Goal: Task Accomplishment & Management: Manage account settings

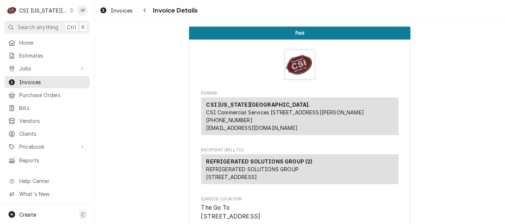
scroll to position [1470, 0]
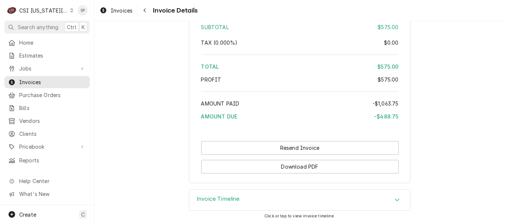
click at [70, 9] on icon "Dynamic Content Wrapper" at bounding box center [71, 10] width 3 height 4
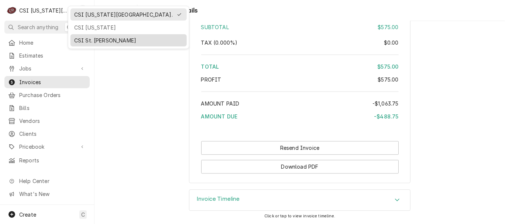
click at [80, 43] on div "CSI St. [PERSON_NAME]" at bounding box center [128, 41] width 109 height 8
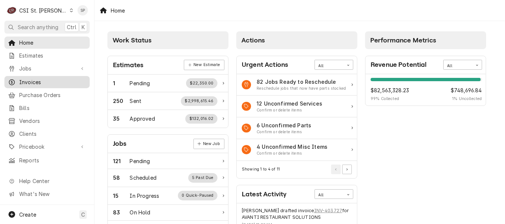
click at [24, 78] on span "Invoices" at bounding box center [52, 82] width 67 height 8
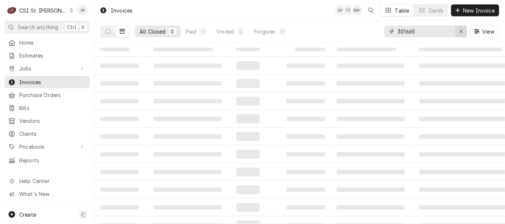
click at [459, 33] on icon "Erase input" at bounding box center [461, 31] width 4 height 5
type input "403723"
click at [119, 27] on button "Dynamic Content Wrapper" at bounding box center [122, 31] width 14 height 12
click at [106, 30] on icon "Dynamic Content Wrapper" at bounding box center [107, 31] width 5 height 5
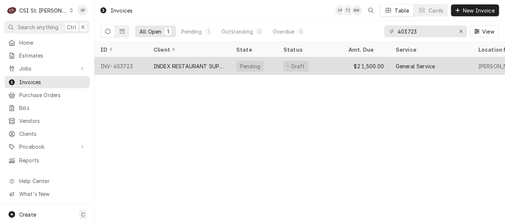
click at [118, 61] on div "INV-403723" at bounding box center [120, 66] width 53 height 18
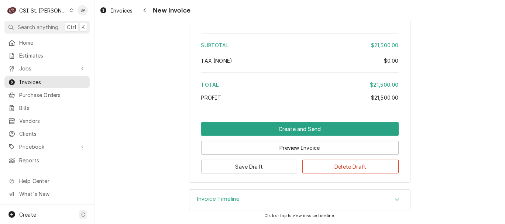
scroll to position [2340, 0]
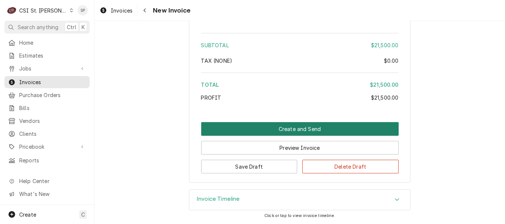
click at [250, 131] on button "Create and Send" at bounding box center [299, 129] width 197 height 14
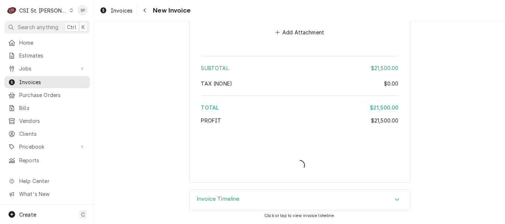
type textarea "x"
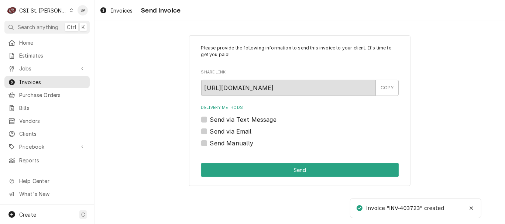
click at [236, 132] on label "Send via Email" at bounding box center [231, 131] width 42 height 9
click at [236, 132] on input "Send via Email" at bounding box center [308, 135] width 197 height 16
checkbox input "true"
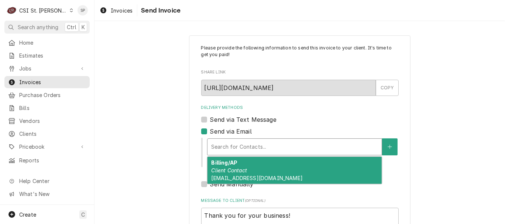
click at [231, 145] on div "Delivery Methods" at bounding box center [294, 146] width 167 height 13
click at [222, 174] on div "Billing/AP Client Contact [EMAIL_ADDRESS][DOMAIN_NAME]" at bounding box center [294, 170] width 174 height 27
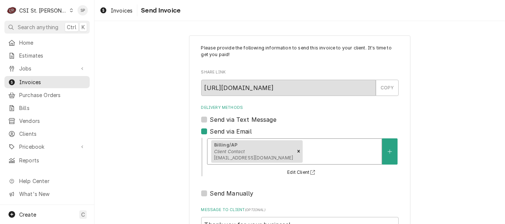
scroll to position [98, 0]
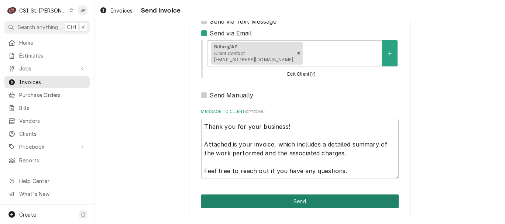
click at [294, 203] on button "Send" at bounding box center [299, 201] width 197 height 14
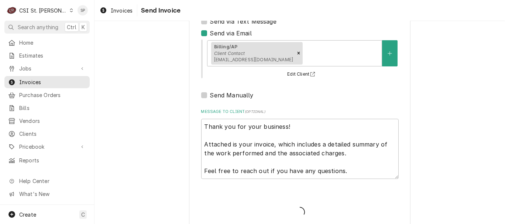
type textarea "x"
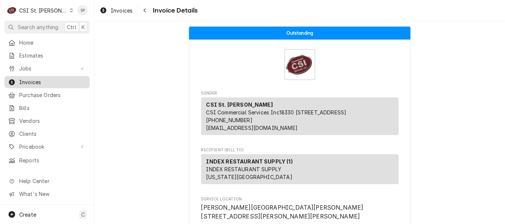
click at [51, 78] on span "Invoices" at bounding box center [52, 82] width 67 height 8
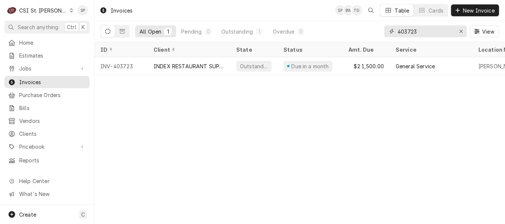
click at [420, 31] on input "403723" at bounding box center [424, 31] width 55 height 12
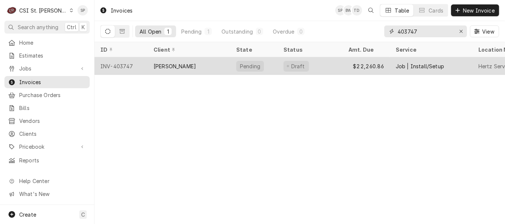
type input "403747"
click at [117, 64] on div "INV-403747" at bounding box center [120, 66] width 53 height 18
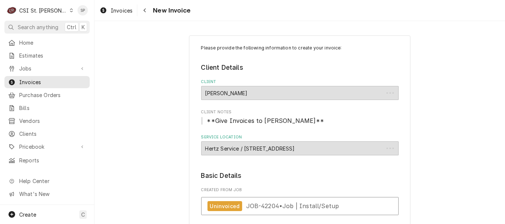
type textarea "x"
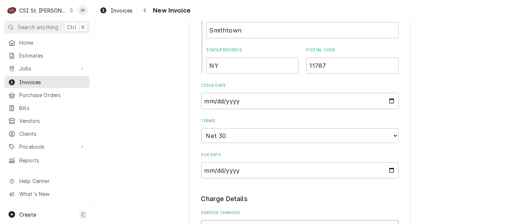
scroll to position [743, 0]
click at [389, 108] on input "2025-09-05" at bounding box center [299, 100] width 197 height 16
type input "2025-09-12"
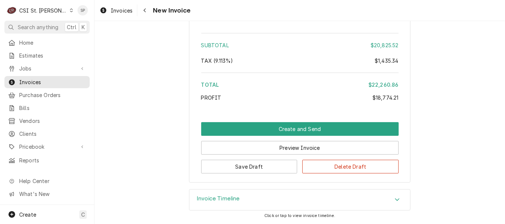
scroll to position [3207, 0]
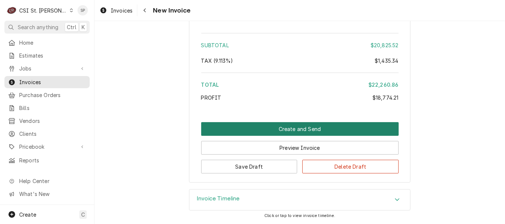
click at [313, 128] on button "Create and Send" at bounding box center [299, 129] width 197 height 14
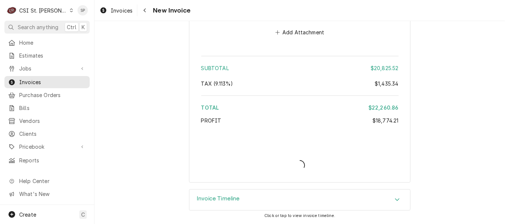
scroll to position [3184, 0]
type textarea "x"
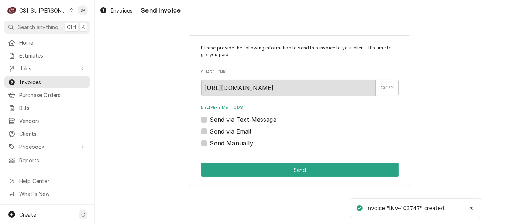
click at [205, 134] on div "Send via Email" at bounding box center [299, 131] width 197 height 9
click at [210, 132] on label "Send via Email" at bounding box center [231, 131] width 42 height 9
click at [210, 132] on input "Send via Email" at bounding box center [308, 135] width 197 height 16
checkbox input "true"
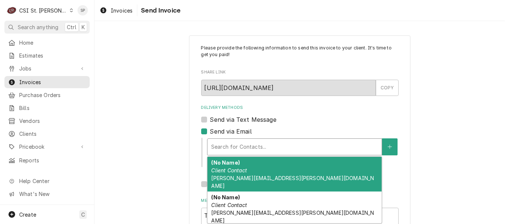
click at [235, 149] on div "Delivery Methods" at bounding box center [294, 146] width 167 height 13
click at [226, 173] on em "Client Contact" at bounding box center [229, 170] width 36 height 6
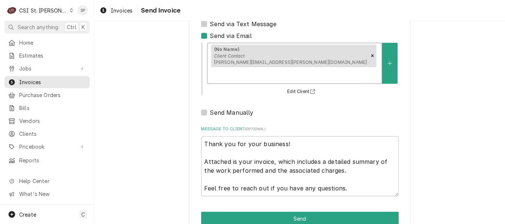
scroll to position [98, 0]
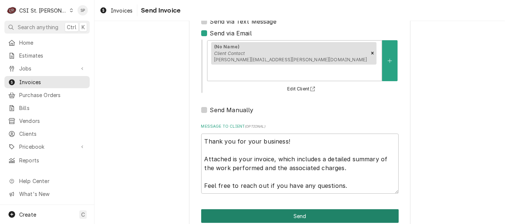
click at [301, 209] on button "Send" at bounding box center [299, 216] width 197 height 14
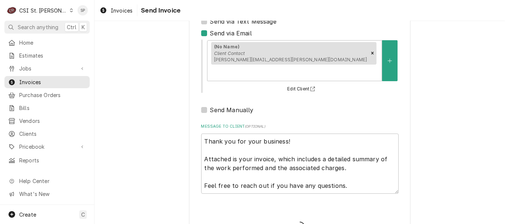
type textarea "x"
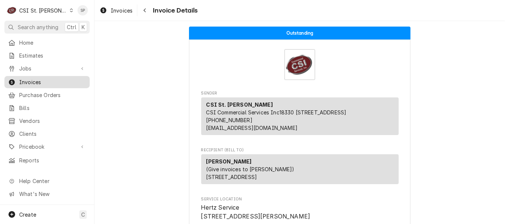
click at [28, 76] on link "Invoices" at bounding box center [46, 82] width 85 height 12
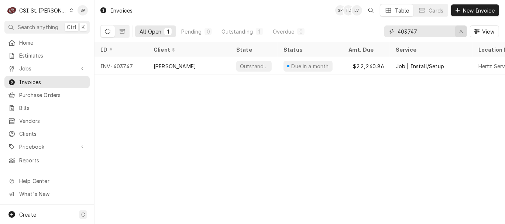
click at [462, 30] on icon "Erase input" at bounding box center [460, 31] width 3 height 3
